Goal: Task Accomplishment & Management: Complete application form

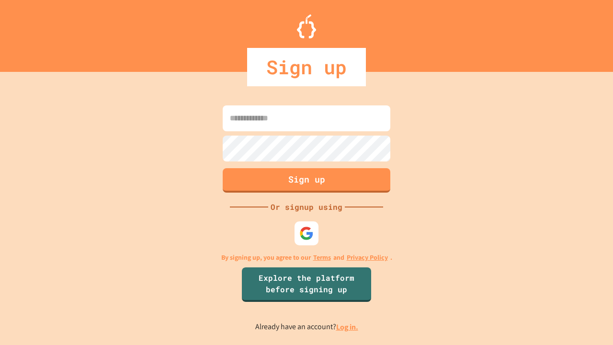
click at [348, 327] on link "Log in." at bounding box center [347, 327] width 22 height 10
